Goal: Task Accomplishment & Management: Complete application form

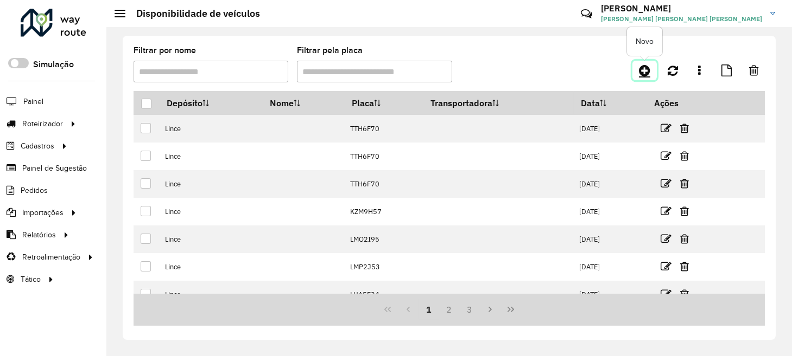
click at [645, 69] on icon at bounding box center [644, 70] width 11 height 13
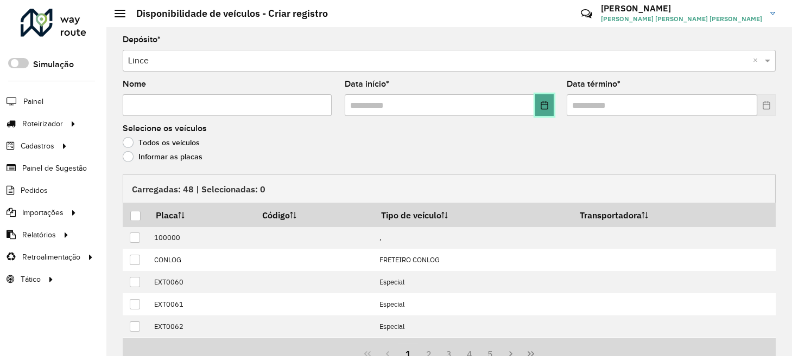
click at [543, 106] on icon "Choose Date" at bounding box center [544, 105] width 9 height 9
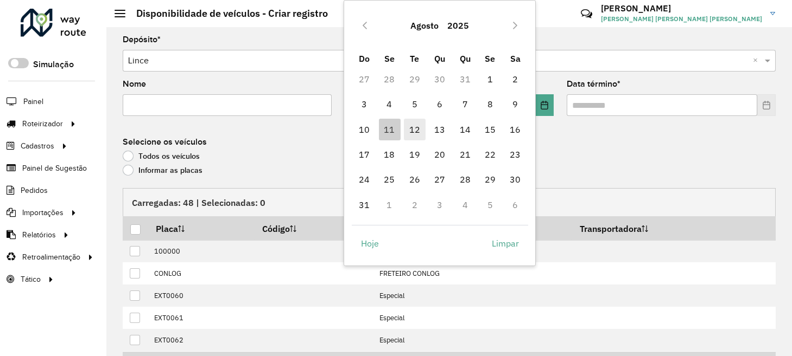
click at [412, 133] on span "12" at bounding box center [415, 130] width 22 height 22
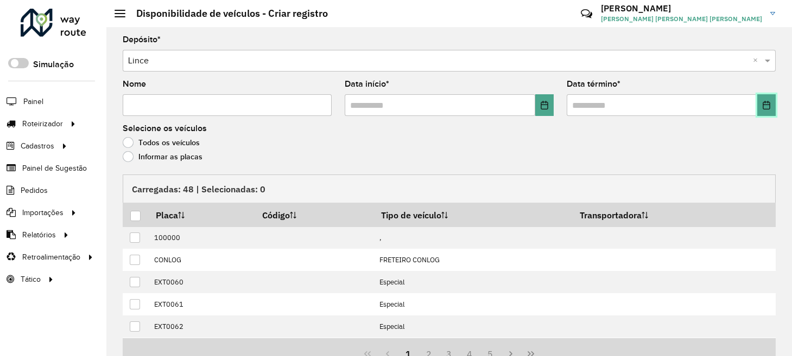
click at [762, 109] on button "Choose Date" at bounding box center [766, 105] width 18 height 22
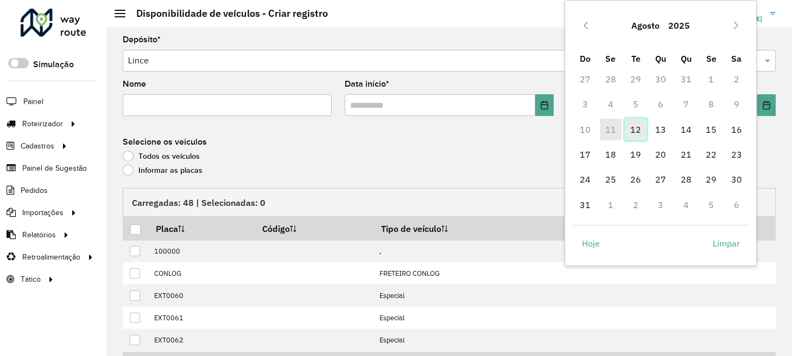
click at [638, 130] on span "12" at bounding box center [636, 130] width 22 height 22
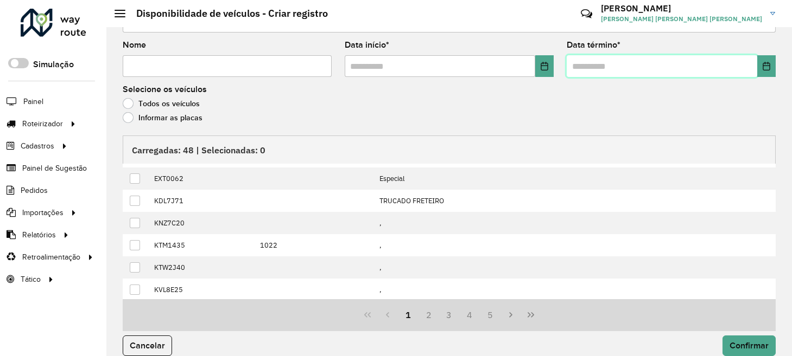
scroll to position [50, 0]
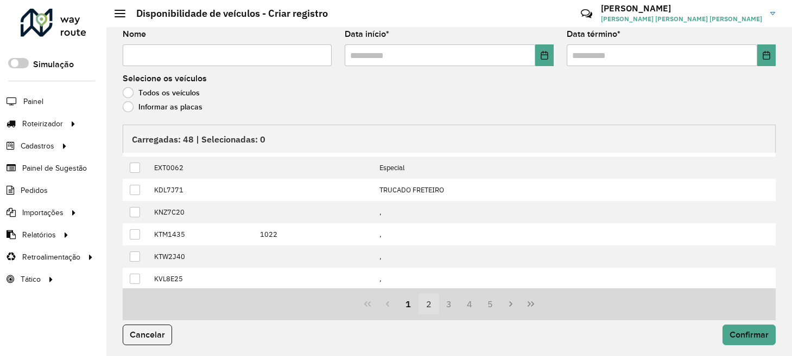
click at [428, 307] on button "2" at bounding box center [428, 304] width 21 height 21
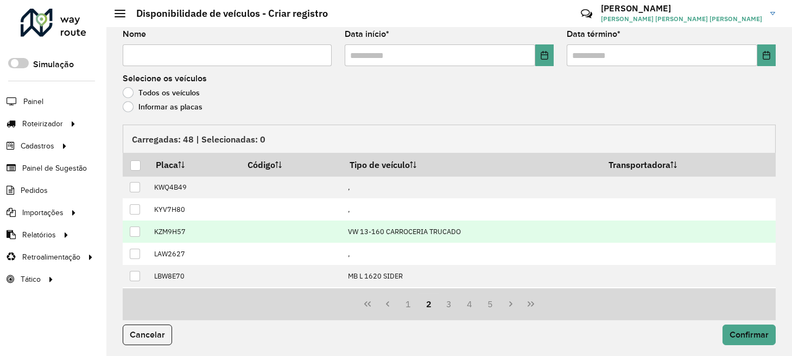
scroll to position [0, 0]
click at [139, 228] on div at bounding box center [135, 232] width 10 height 10
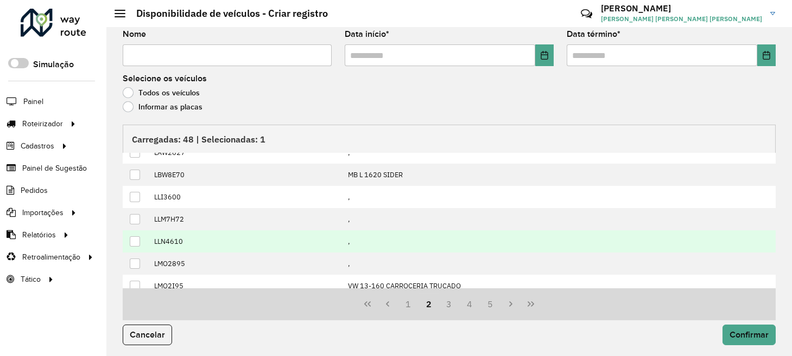
scroll to position [109, 0]
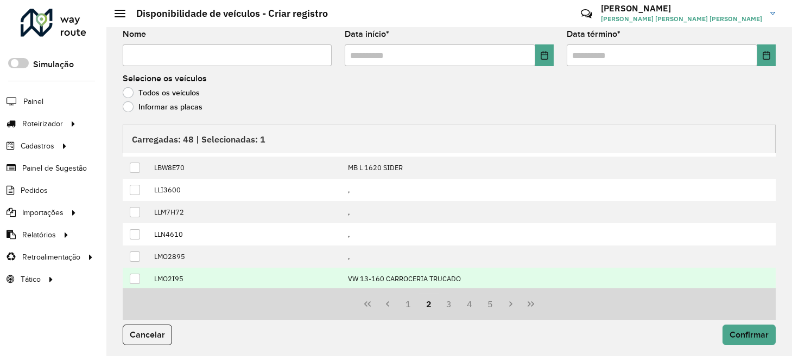
click at [135, 276] on div at bounding box center [135, 279] width 10 height 10
click at [443, 301] on button "3" at bounding box center [449, 304] width 21 height 21
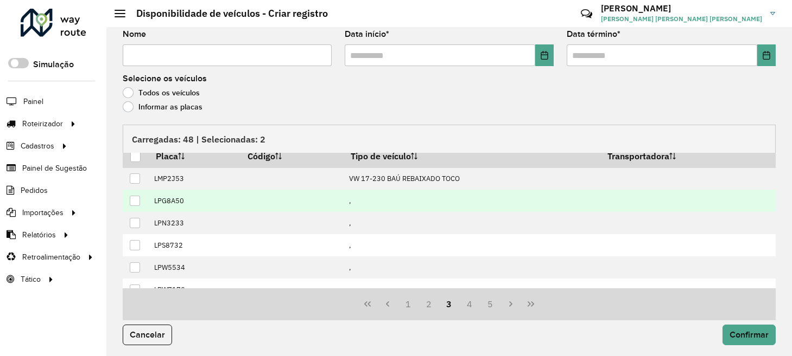
scroll to position [1, 0]
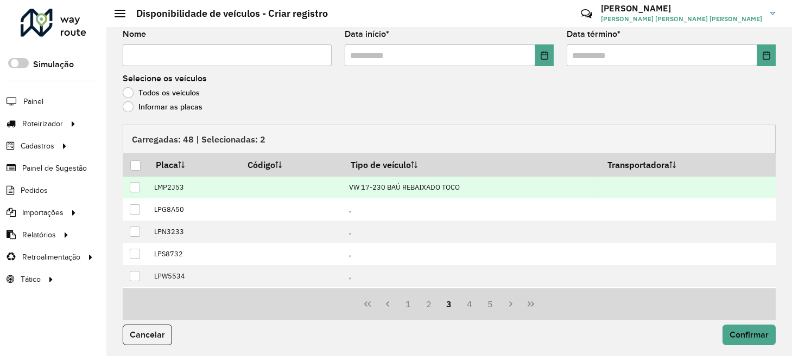
click at [158, 188] on td "LMP2J53" at bounding box center [194, 187] width 92 height 22
click at [138, 188] on div at bounding box center [135, 187] width 10 height 10
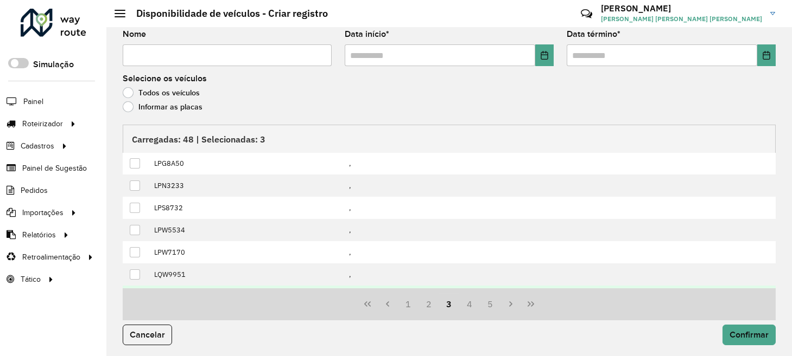
scroll to position [109, 0]
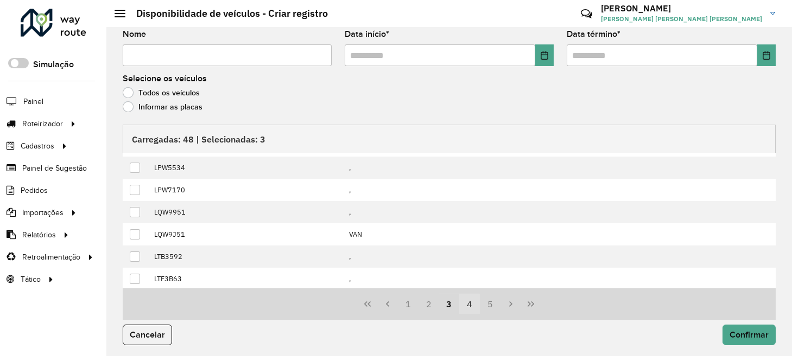
click at [465, 301] on button "4" at bounding box center [469, 304] width 21 height 21
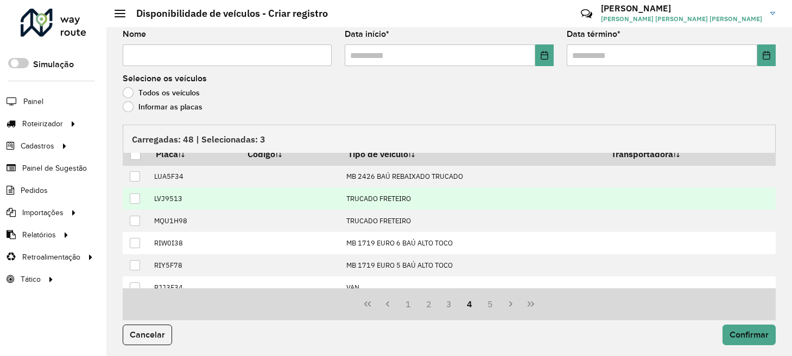
scroll to position [0, 0]
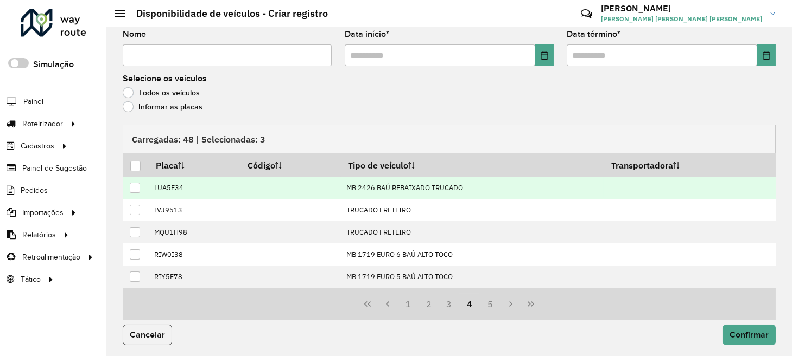
click at [135, 187] on div at bounding box center [135, 188] width 10 height 10
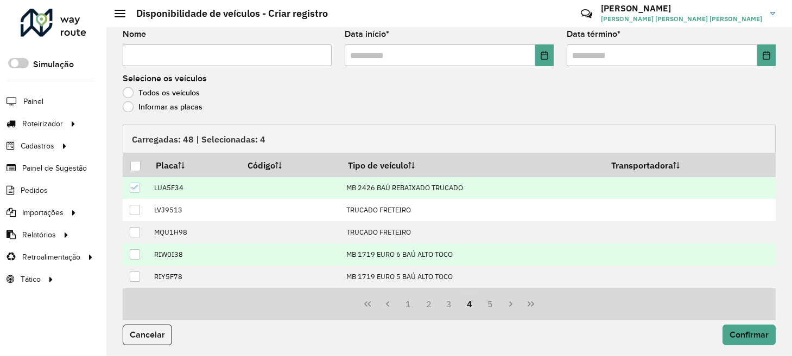
click at [138, 253] on div at bounding box center [135, 255] width 10 height 10
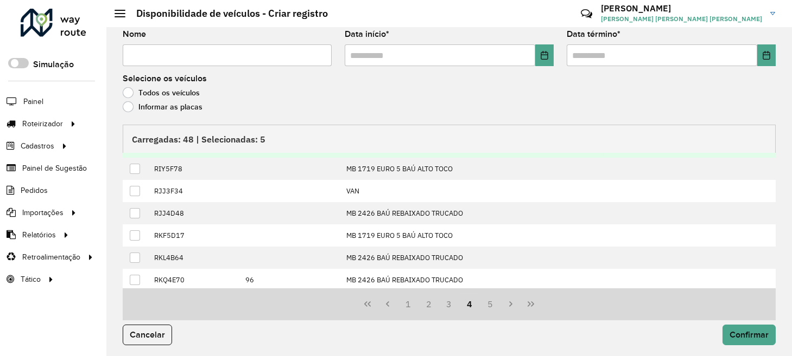
scroll to position [109, 0]
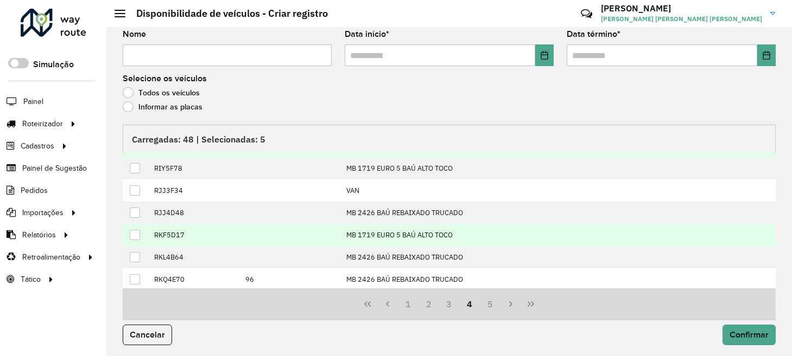
click at [138, 232] on div at bounding box center [135, 235] width 10 height 10
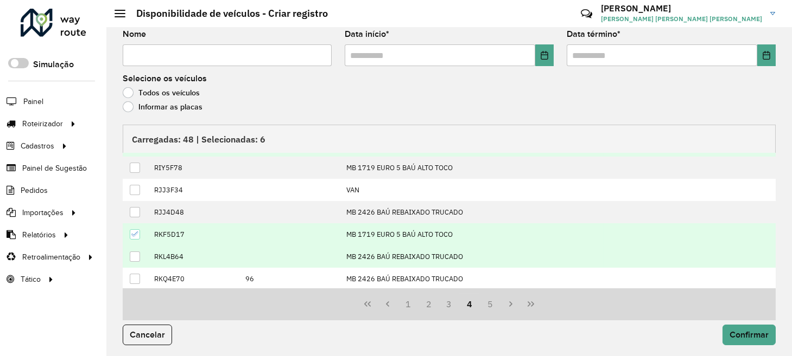
click at [134, 254] on div at bounding box center [135, 257] width 10 height 10
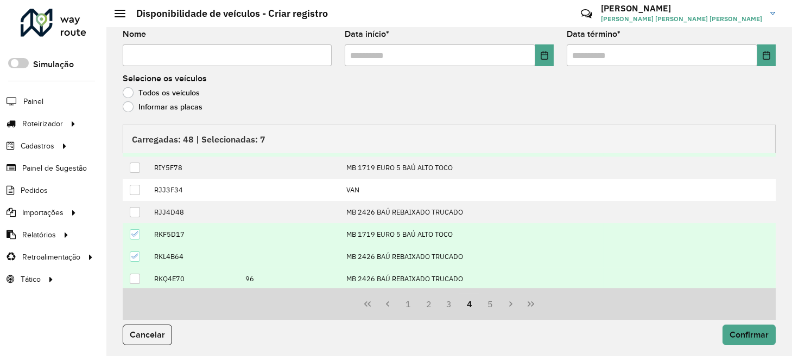
click at [136, 274] on div at bounding box center [135, 279] width 10 height 10
click at [487, 305] on button "5" at bounding box center [490, 304] width 21 height 21
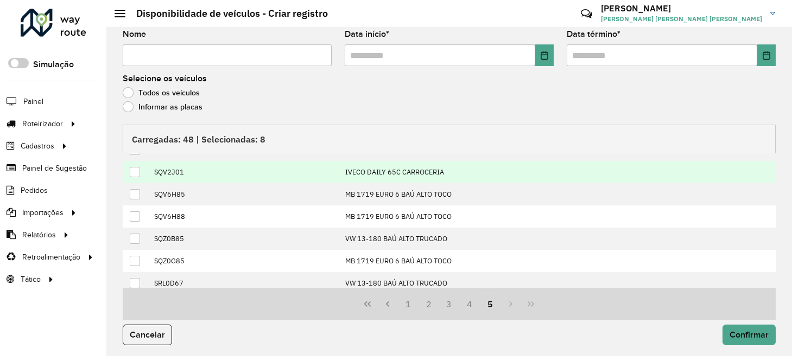
scroll to position [0, 0]
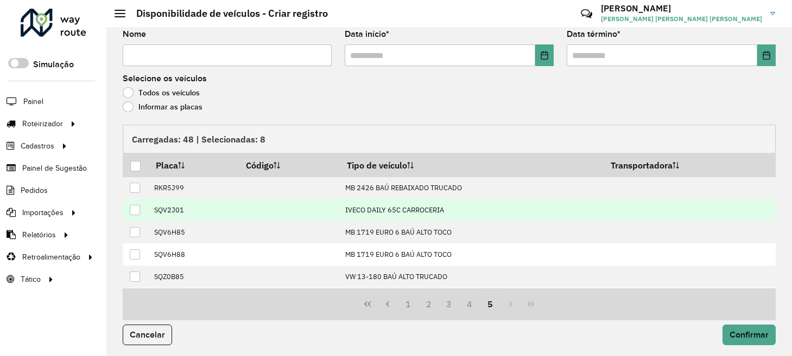
click at [133, 210] on div at bounding box center [135, 210] width 10 height 10
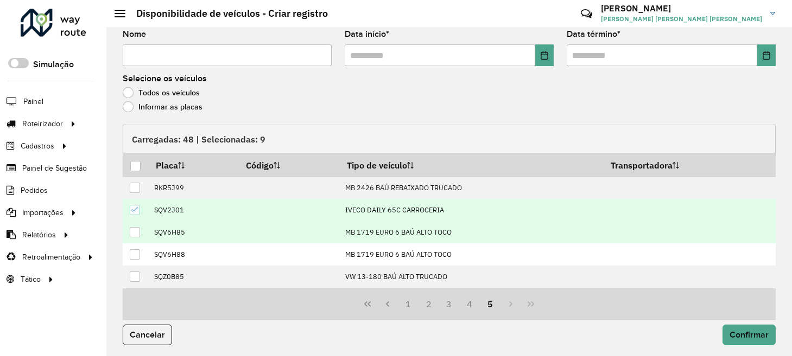
click at [132, 228] on div at bounding box center [135, 232] width 10 height 10
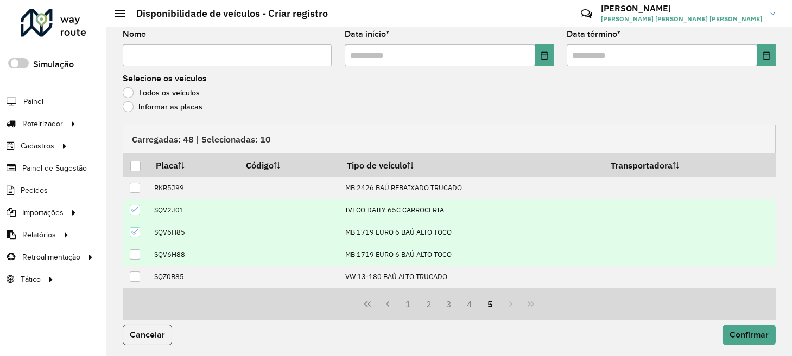
click at [134, 250] on div at bounding box center [135, 255] width 10 height 10
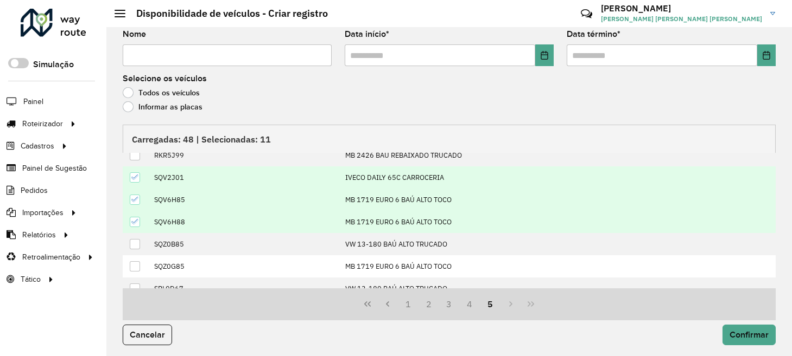
scroll to position [65, 0]
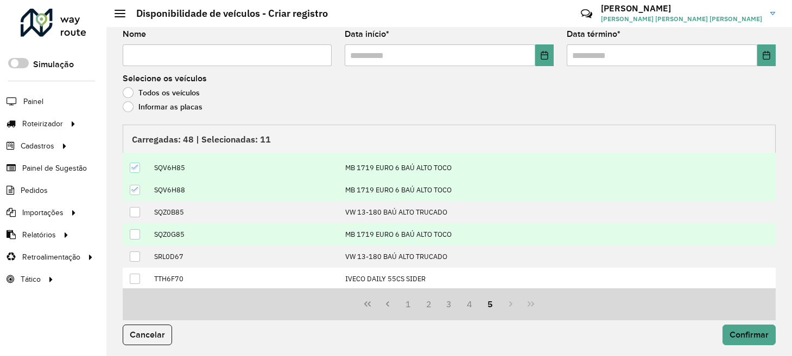
click at [136, 231] on div at bounding box center [135, 235] width 10 height 10
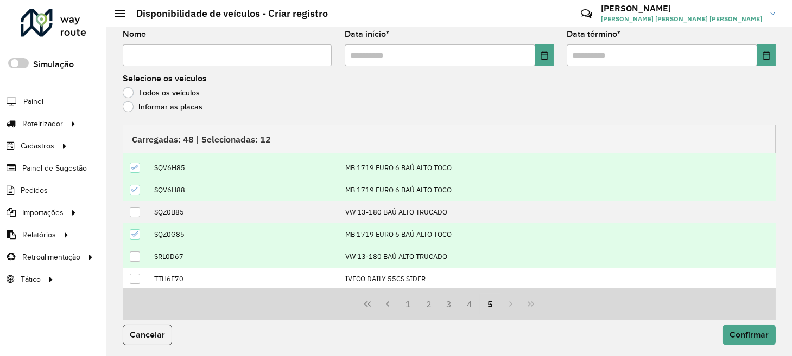
click at [132, 252] on div at bounding box center [135, 257] width 10 height 10
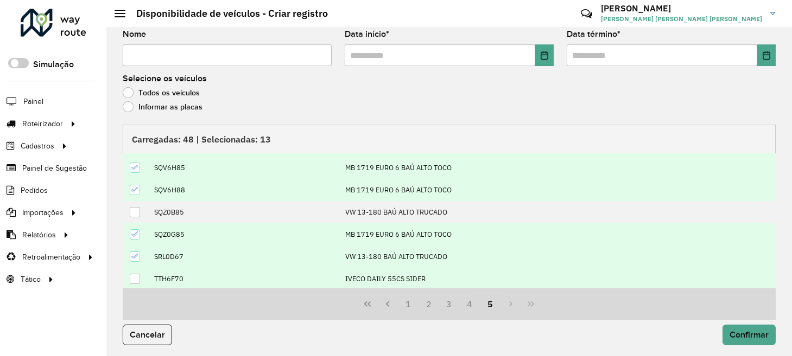
click at [138, 274] on div at bounding box center [135, 279] width 10 height 10
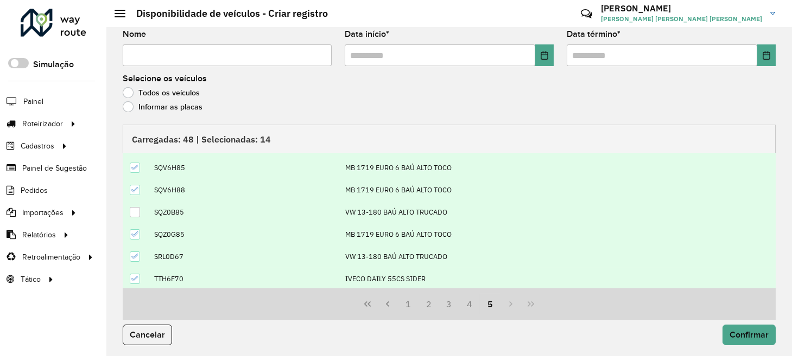
click at [136, 214] on div at bounding box center [135, 212] width 10 height 10
click at [735, 335] on span "Confirmar" at bounding box center [748, 334] width 39 height 9
